Goal: Download file/media

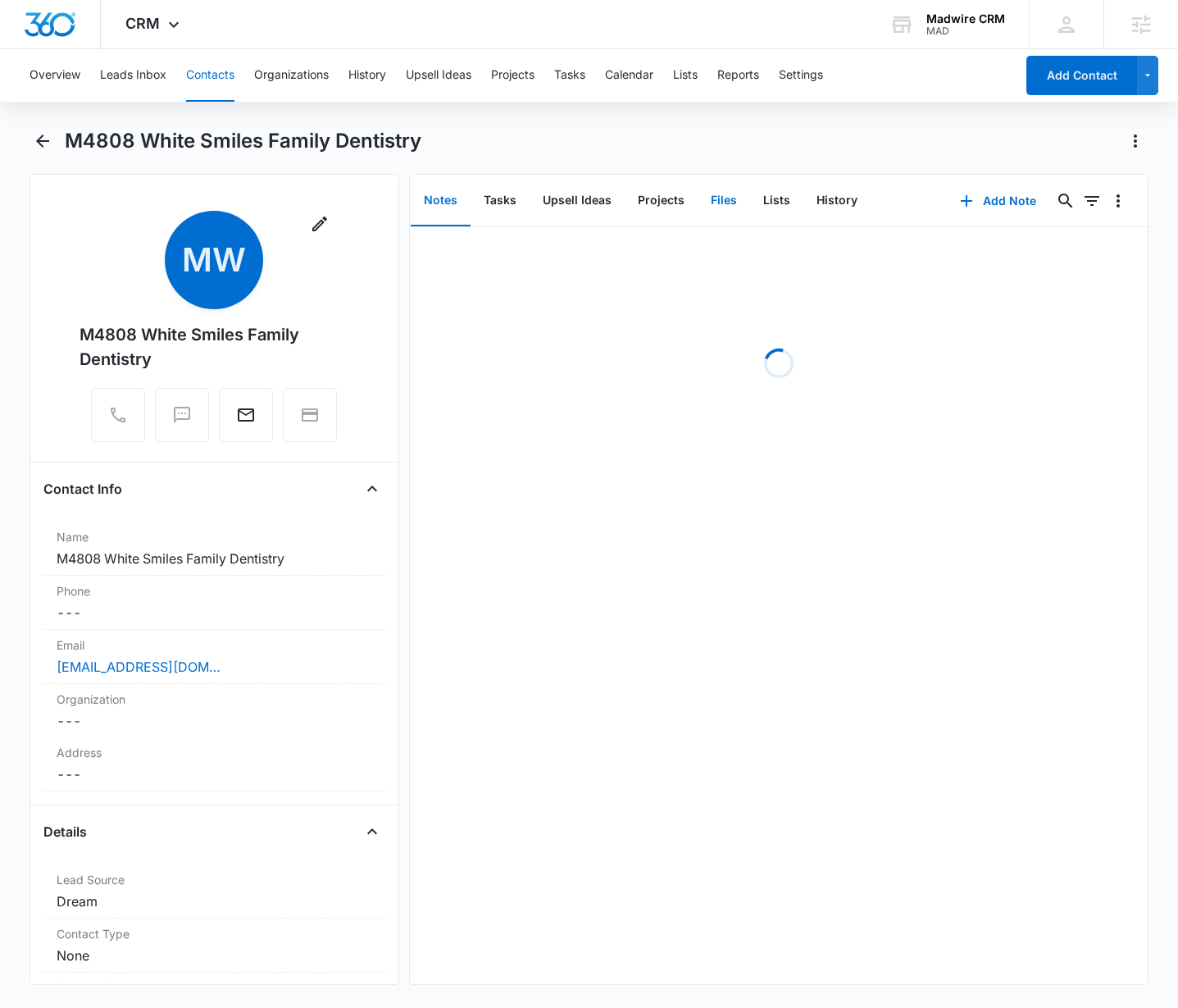
click at [734, 203] on button "Files" at bounding box center [724, 200] width 52 height 50
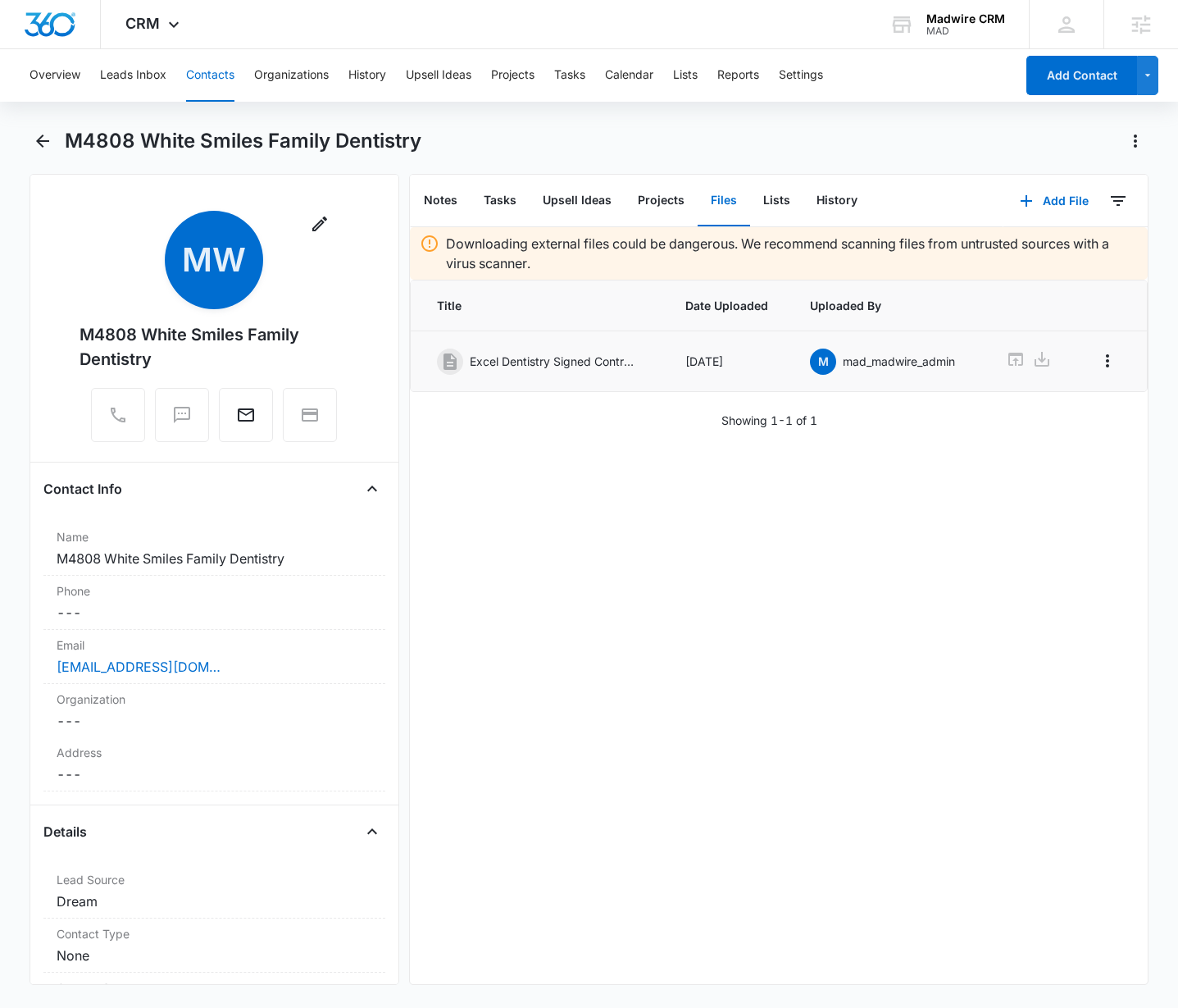
click at [825, 360] on span "m" at bounding box center [823, 361] width 27 height 27
click at [858, 358] on p "mad_madwire_admin" at bounding box center [898, 360] width 112 height 17
click at [1032, 360] on icon at bounding box center [1042, 359] width 20 height 20
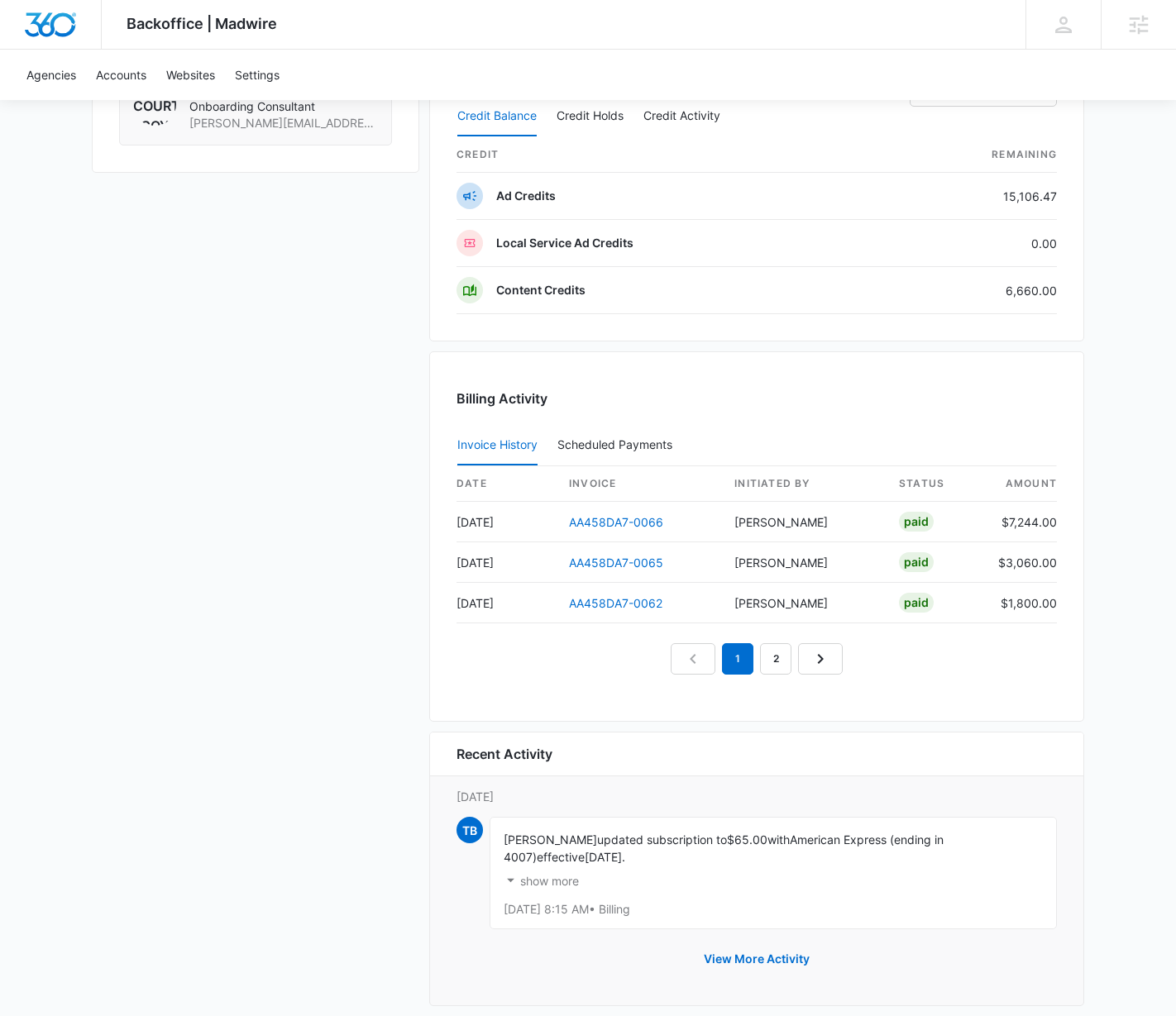
scroll to position [1395, 0]
